Goal: Task Accomplishment & Management: Manage account settings

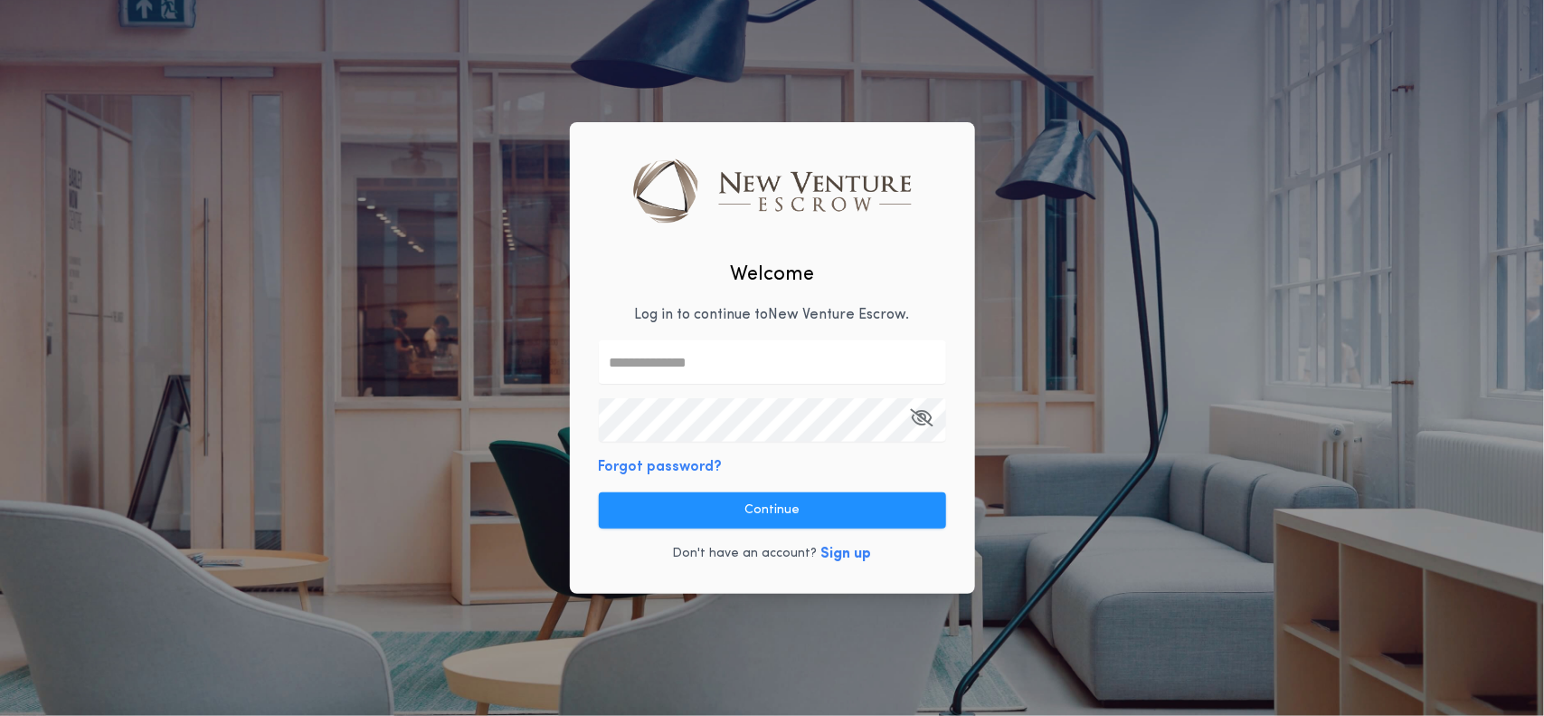
click at [735, 363] on input "text" at bounding box center [772, 361] width 347 height 43
